Goal: Task Accomplishment & Management: Manage account settings

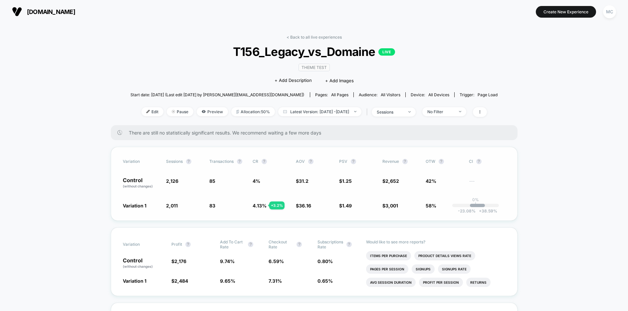
drag, startPoint x: 0, startPoint y: 0, endPoint x: 513, endPoint y: 113, distance: 525.4
click at [606, 14] on div "MC" at bounding box center [609, 11] width 13 height 13
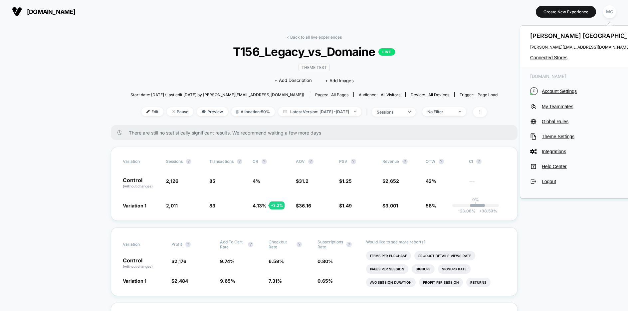
click at [463, 64] on div "< Back to all live experiences T156_Legacy_vs_Domaine LIVE Theme Test Click to …" at bounding box center [315, 80] width 368 height 91
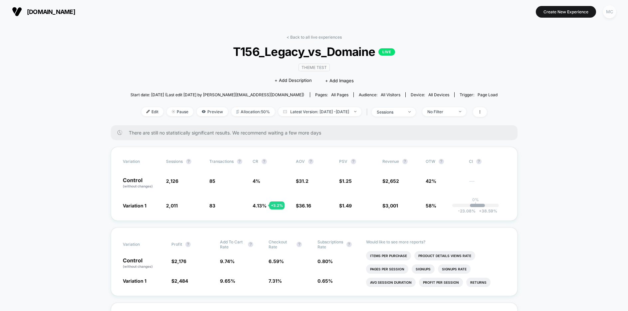
click at [608, 13] on div "MC" at bounding box center [609, 11] width 13 height 13
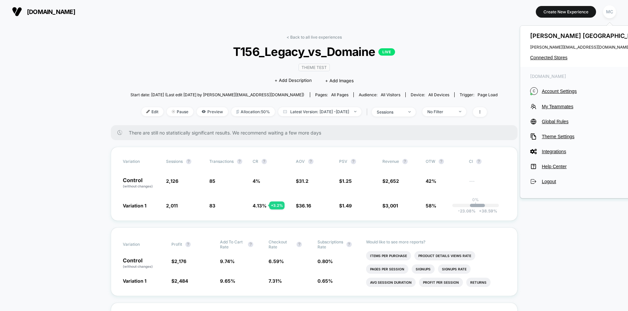
click at [552, 87] on div "[DOMAIN_NAME] C Account Settings My Teammates Global Rules Theme Settings Integ…" at bounding box center [588, 129] width 136 height 125
click at [556, 90] on span "Account Settings" at bounding box center [594, 91] width 105 height 5
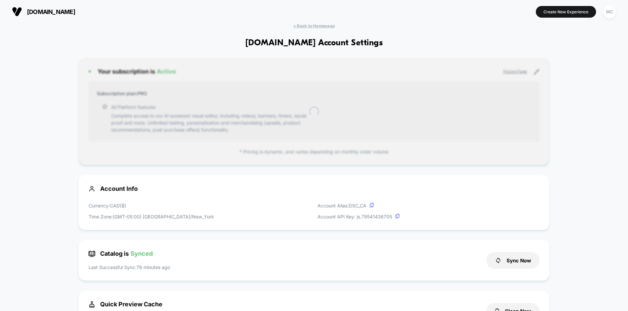
scroll to position [90, 0]
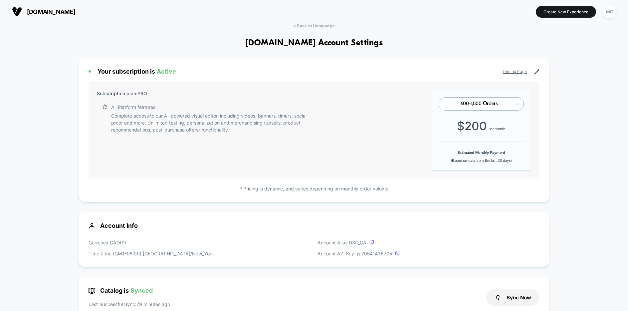
drag, startPoint x: 122, startPoint y: 24, endPoint x: 143, endPoint y: 26, distance: 21.1
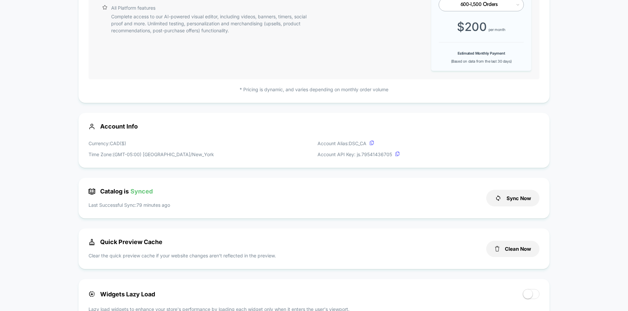
scroll to position [0, 0]
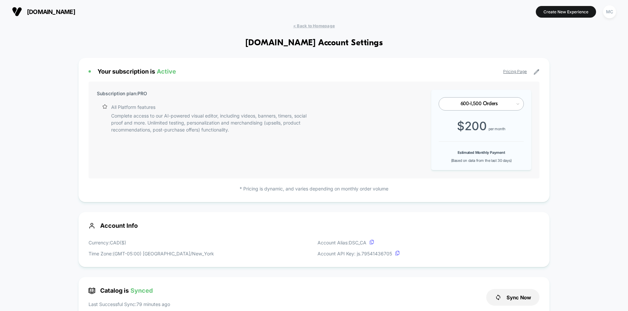
click at [608, 15] on div "MC" at bounding box center [609, 11] width 13 height 13
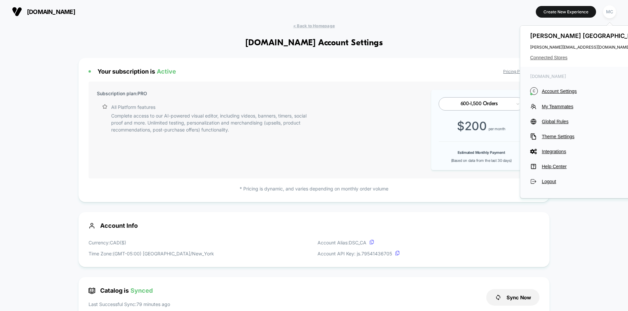
click at [558, 56] on span "Connected Stores" at bounding box center [588, 57] width 117 height 5
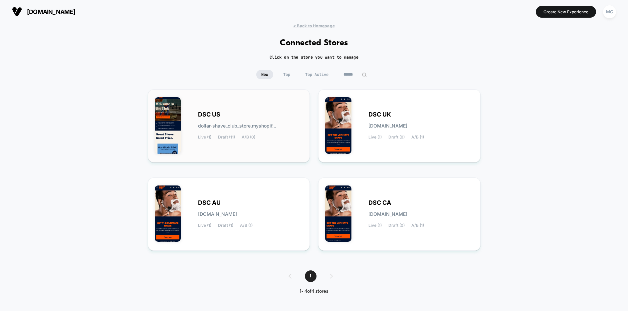
click at [256, 110] on div "DSC US dollar-shave_club_store.myshopif... Live (1) Draft (11) A/B (0)" at bounding box center [229, 125] width 148 height 59
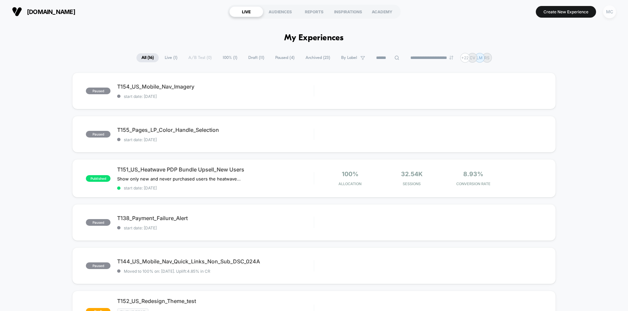
click at [609, 9] on div "MC" at bounding box center [609, 11] width 13 height 13
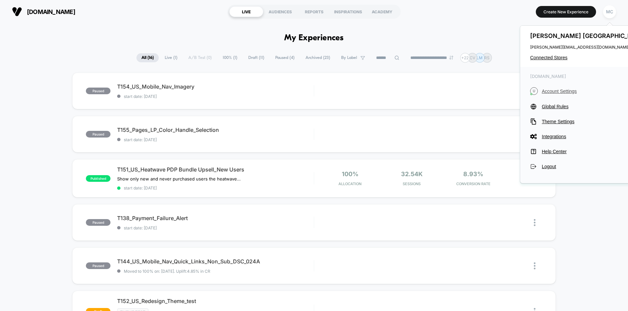
click at [557, 89] on span "Account Settings" at bounding box center [594, 91] width 105 height 5
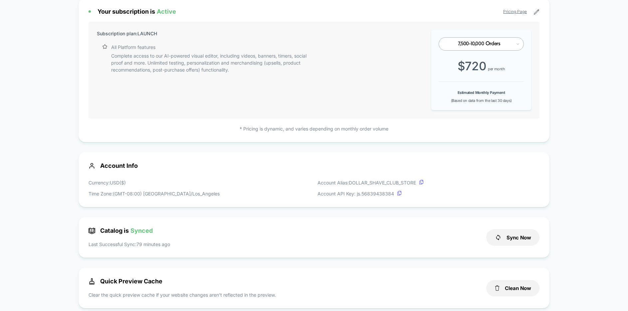
scroll to position [59, 0]
click at [276, 181] on div "Currency: USD ( $ ) Time Zone: (GMT-08:00) America/Los_Angeles Account Alias: D…" at bounding box center [314, 189] width 451 height 18
click at [234, 186] on div "Currency: USD ( $ ) Time Zone: (GMT-08:00) America/Los_Angeles Account Alias: D…" at bounding box center [314, 189] width 451 height 18
click at [480, 183] on div "Currency: USD ( $ ) Time Zone: (GMT-08:00) America/Los_Angeles Account Alias: D…" at bounding box center [314, 189] width 451 height 18
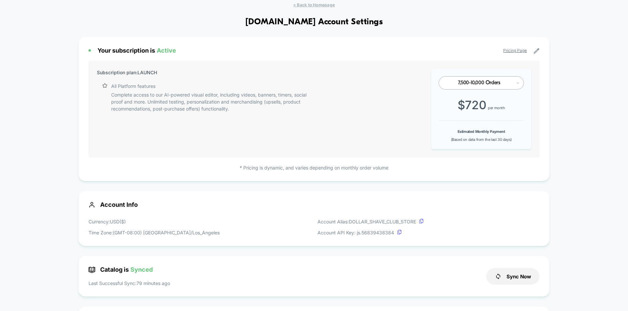
scroll to position [0, 0]
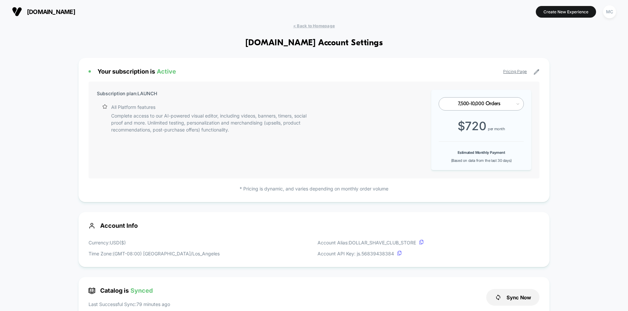
click at [612, 13] on div "MC" at bounding box center [609, 11] width 13 height 13
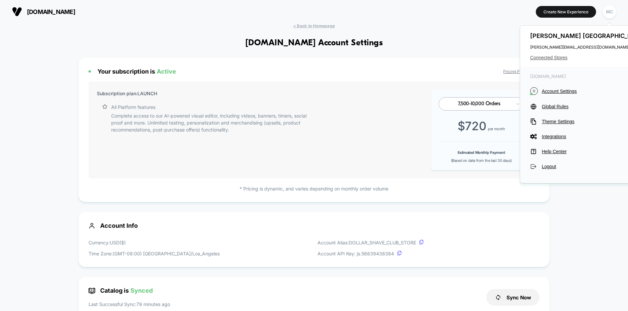
click at [562, 59] on span "Connected Stores" at bounding box center [588, 57] width 117 height 5
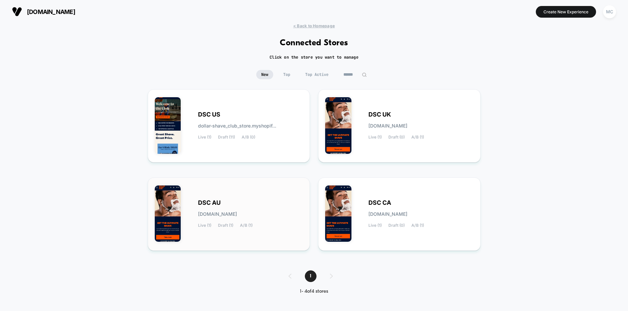
click at [264, 192] on div "DSC AU [DOMAIN_NAME] Live (1) Draft (1) A/B (1)" at bounding box center [229, 213] width 148 height 59
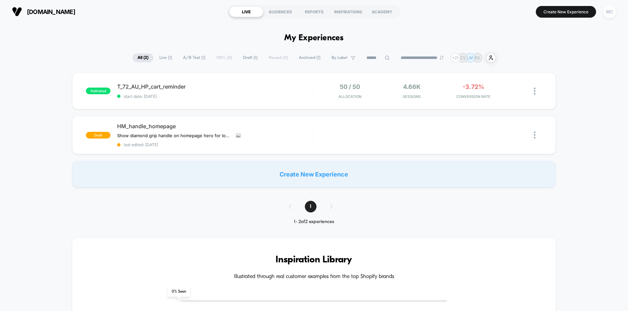
click at [607, 13] on div "MC" at bounding box center [609, 11] width 13 height 13
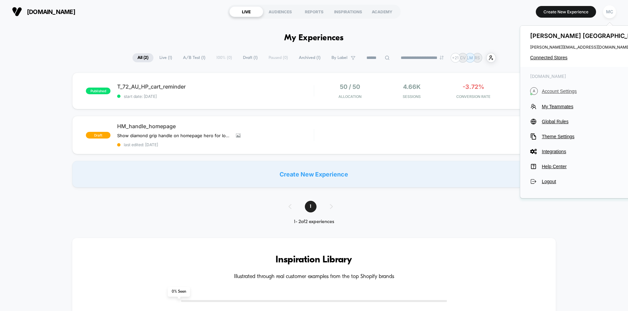
click at [551, 92] on span "Account Settings" at bounding box center [594, 91] width 105 height 5
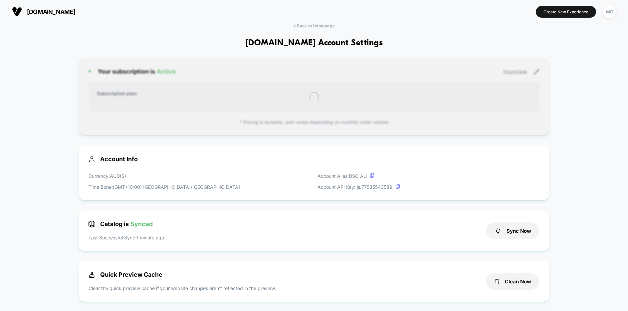
scroll to position [90, 0]
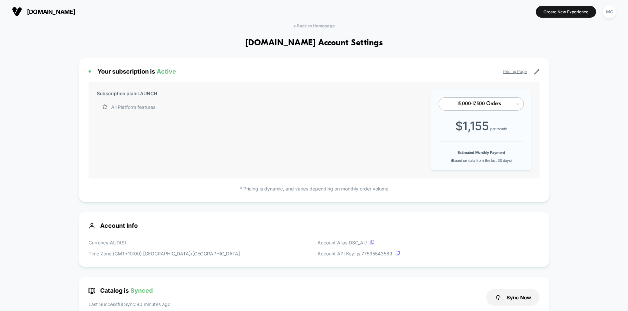
click at [471, 104] on div at bounding box center [478, 104] width 65 height 4
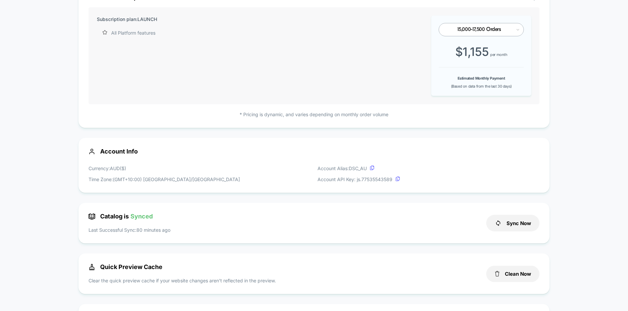
scroll to position [97, 0]
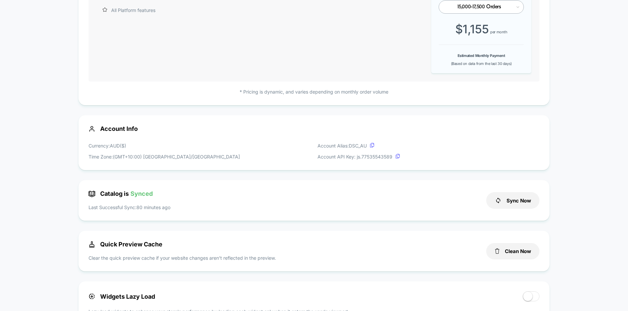
click at [303, 156] on div "Currency: AUD ( $ ) Time Zone: (GMT+10:00) [GEOGRAPHIC_DATA]/[GEOGRAPHIC_DATA] …" at bounding box center [314, 151] width 451 height 18
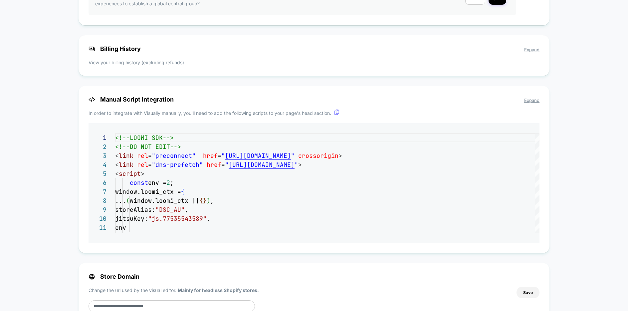
scroll to position [568, 0]
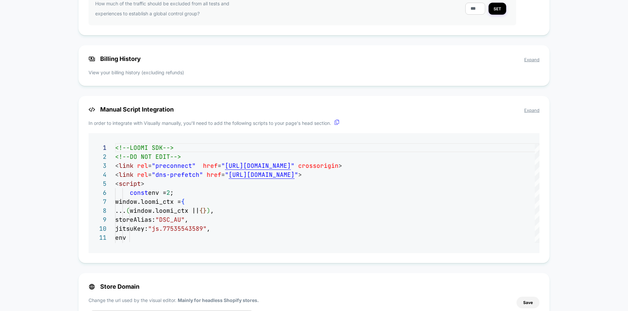
click at [364, 73] on p "View your billing history (excluding refunds)" at bounding box center [314, 72] width 451 height 7
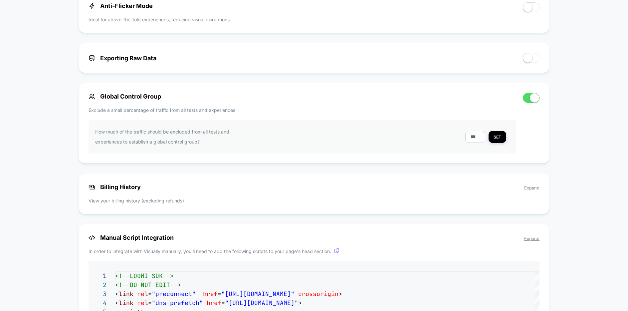
scroll to position [438, 0]
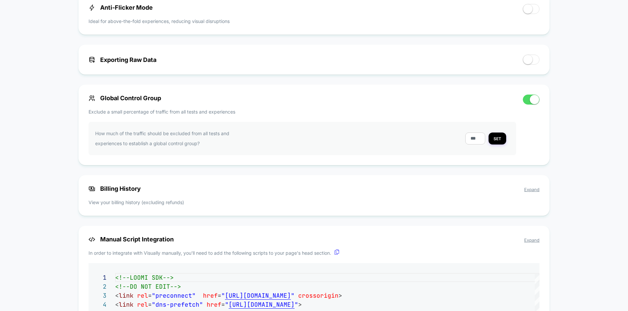
click at [534, 189] on span "Expand" at bounding box center [531, 189] width 15 height 5
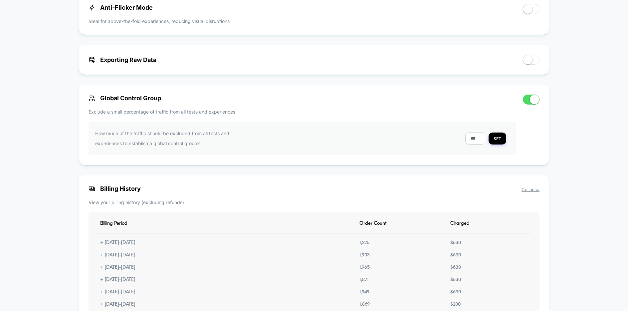
scroll to position [490, 0]
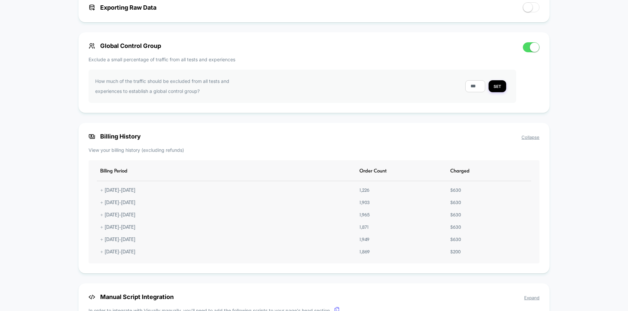
click at [455, 195] on div "Billing Period Order Count Charged + [DATE] - [DATE] 1,226 $ 630 + [DATE] - [DA…" at bounding box center [314, 211] width 451 height 103
drag, startPoint x: 455, startPoint y: 193, endPoint x: 226, endPoint y: 194, distance: 229.4
click at [454, 192] on div "$ 630" at bounding box center [455, 191] width 17 height 6
click at [101, 193] on div "+ [DATE] - [DATE]" at bounding box center [118, 191] width 42 height 6
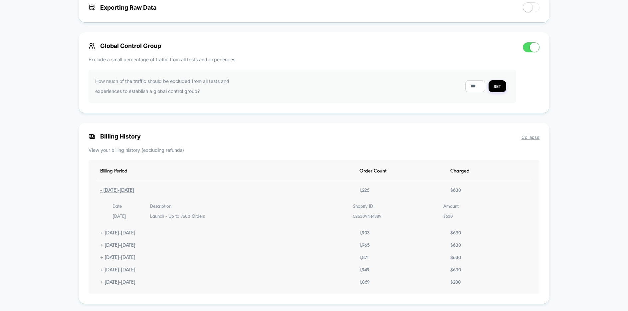
click at [101, 192] on div "- [DATE] - [DATE]" at bounding box center [117, 191] width 41 height 6
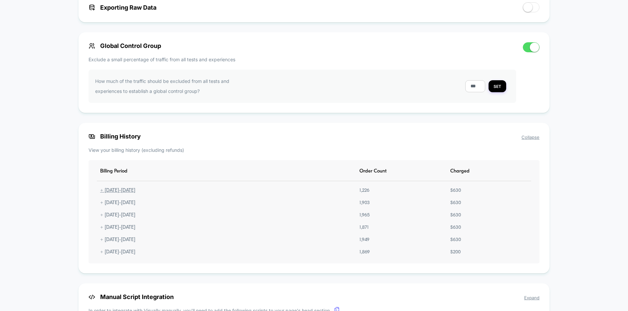
click at [102, 190] on div "+ [DATE] - [DATE]" at bounding box center [118, 191] width 42 height 6
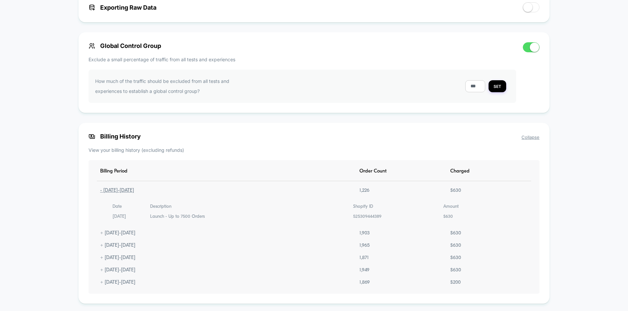
click at [37, 185] on div "< Back to Homepage [DOMAIN_NAME] Account Settings Your subscription is Active P…" at bounding box center [314, 46] width 628 height 1026
click at [101, 191] on div "- [DATE] - [DATE]" at bounding box center [117, 191] width 41 height 6
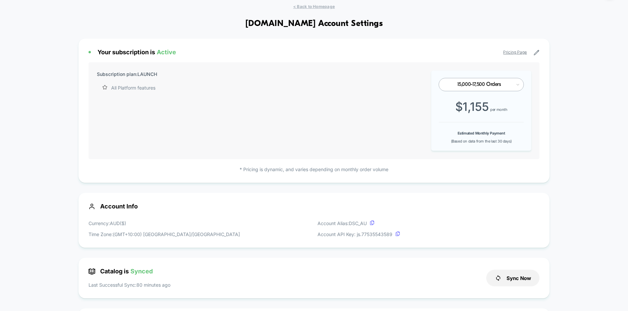
scroll to position [0, 0]
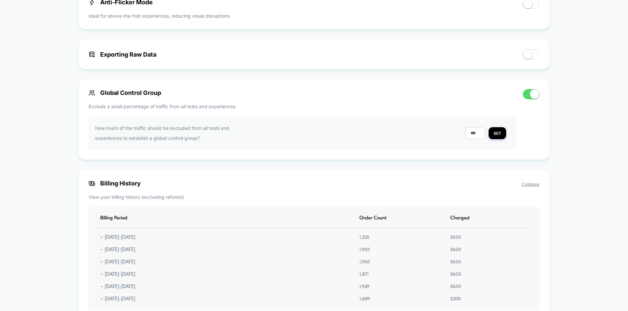
scroll to position [444, 0]
click at [101, 239] on div "+ [DATE] - [DATE]" at bounding box center [118, 237] width 42 height 6
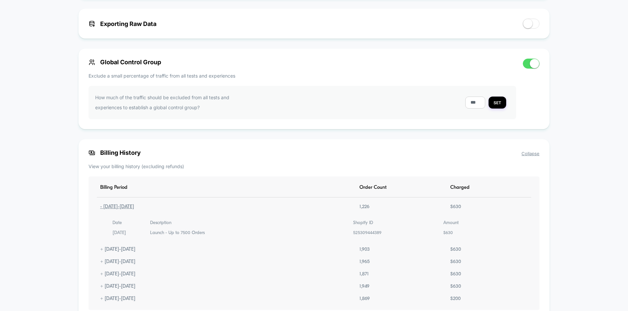
scroll to position [483, 0]
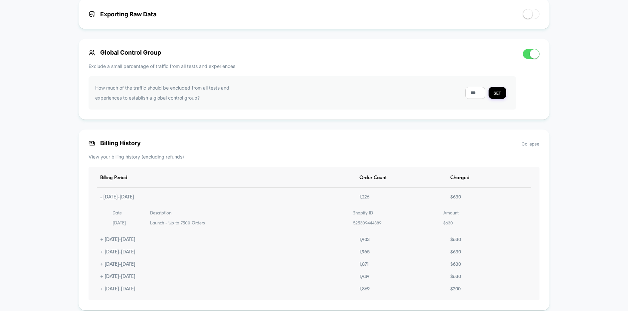
click at [358, 224] on div "525309444389" at bounding box center [367, 223] width 28 height 7
click at [526, 217] on div "Date Description Shopify ID Amount [DATE] Launch - Up to 7500 Orders 5253094443…" at bounding box center [314, 218] width 434 height 17
click at [326, 38] on div "Your subscription is Active Pricing Page Subscription plan: LAUNCH All Platform…" at bounding box center [314, 66] width 471 height 982
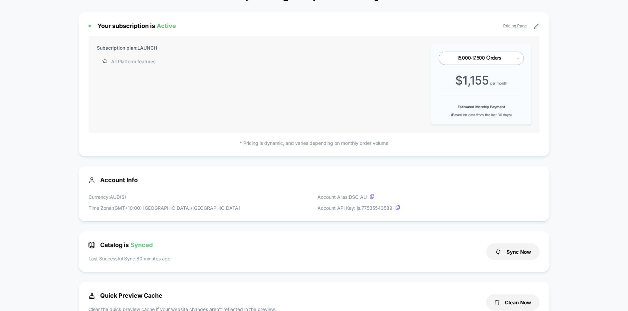
scroll to position [0, 0]
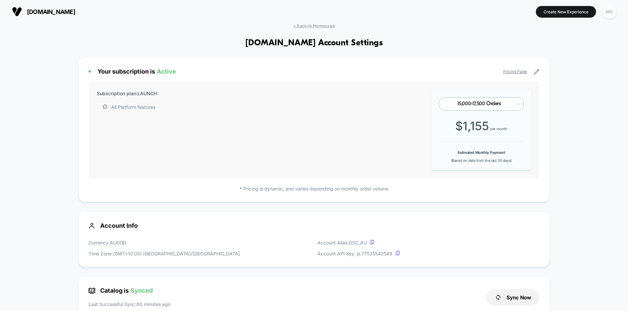
drag, startPoint x: 574, startPoint y: 58, endPoint x: 571, endPoint y: 49, distance: 8.7
